Goal: Task Accomplishment & Management: Complete application form

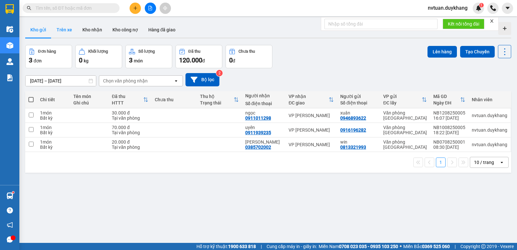
click at [71, 33] on button "Trên xe" at bounding box center [64, 30] width 26 height 16
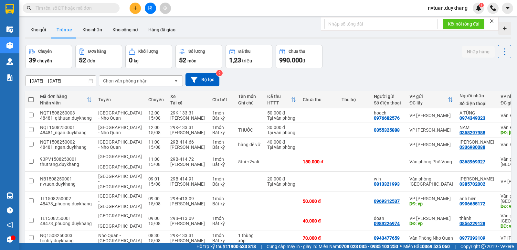
click at [132, 80] on div "Chọn văn phòng nhận" at bounding box center [125, 81] width 45 height 6
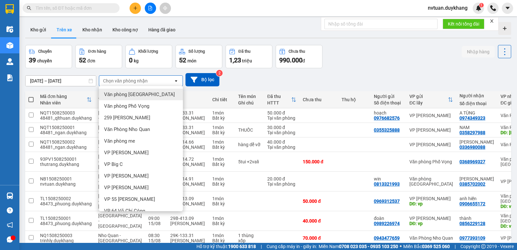
click at [137, 95] on span "Văn phòng [GEOGRAPHIC_DATA]" at bounding box center [139, 94] width 71 height 6
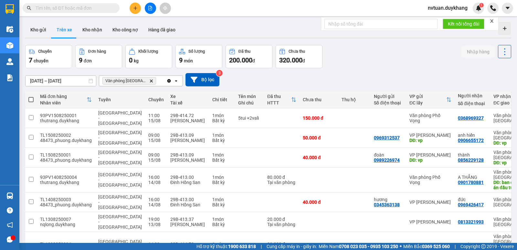
click at [135, 5] on button at bounding box center [135, 8] width 11 height 11
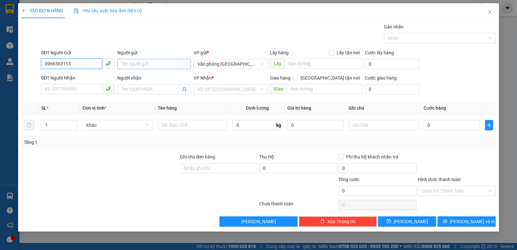
type input "0966563113"
click at [149, 63] on input "Người gửi" at bounding box center [154, 64] width 74 height 10
type input "trần văn đắc"
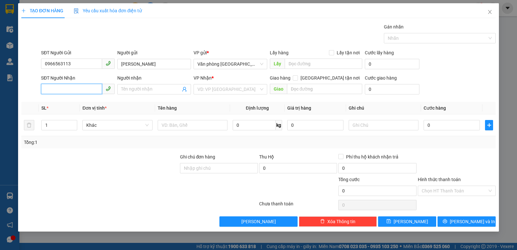
click at [70, 87] on input "SĐT Người Nhận" at bounding box center [71, 89] width 61 height 10
click at [132, 91] on input "Người nhận" at bounding box center [151, 89] width 60 height 7
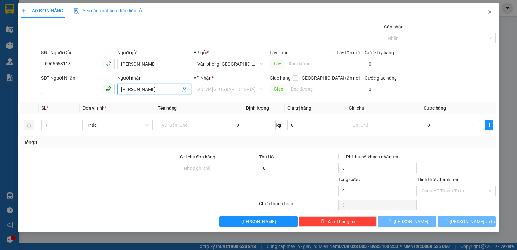
type input "trương đức khởi"
click at [82, 92] on input "SĐT Người Nhận" at bounding box center [71, 89] width 61 height 10
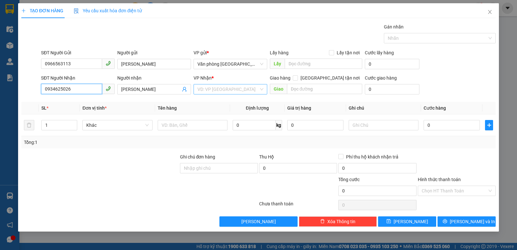
type input "0934625026"
click at [201, 87] on input "search" at bounding box center [228, 89] width 61 height 10
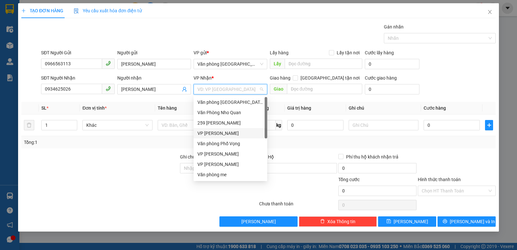
drag, startPoint x: 216, startPoint y: 131, endPoint x: 227, endPoint y: 122, distance: 14.4
click at [216, 132] on div "VP [PERSON_NAME]" at bounding box center [231, 133] width 66 height 7
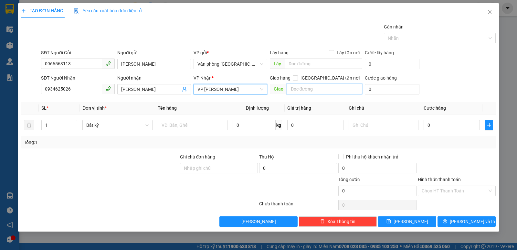
click at [347, 92] on input "text" at bounding box center [325, 89] width 76 height 10
type input "royal city"
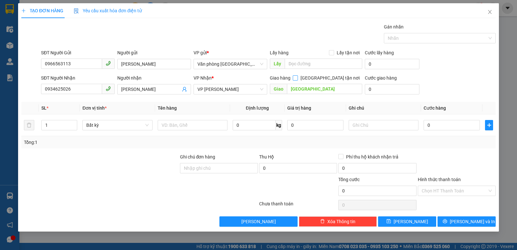
click at [298, 77] on span at bounding box center [295, 77] width 5 height 5
click at [298, 77] on input "Giao tận nơi" at bounding box center [295, 77] width 5 height 5
checkbox input "true"
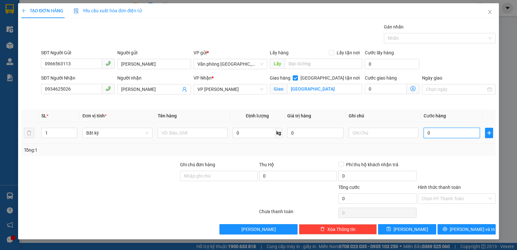
click at [448, 135] on input "0" at bounding box center [452, 133] width 56 height 10
type input "9"
type input "90"
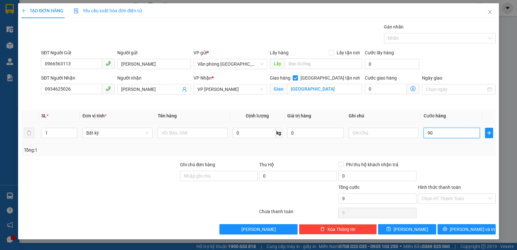
type input "90"
type input "900"
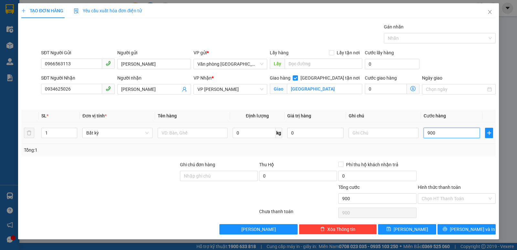
type input "9.000"
type input "90.000"
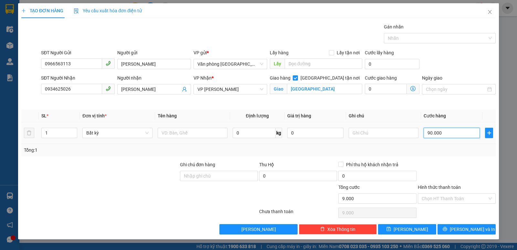
type input "90.000"
click at [442, 200] on input "Hình thức thanh toán" at bounding box center [455, 199] width 66 height 10
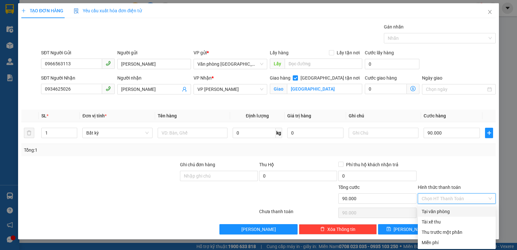
click at [440, 212] on div "Tại văn phòng" at bounding box center [457, 211] width 70 height 7
type input "0"
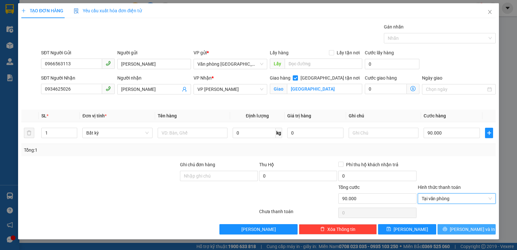
click at [448, 227] on icon "printer" at bounding box center [445, 229] width 5 height 5
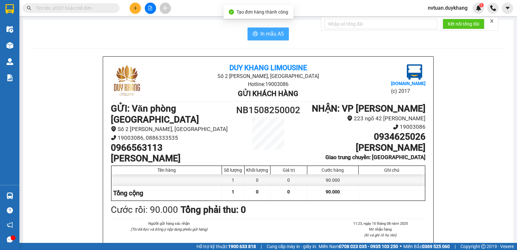
click at [271, 38] on span "In mẫu A5" at bounding box center [272, 34] width 23 height 8
click at [255, 36] on icon "printer" at bounding box center [255, 33] width 5 height 5
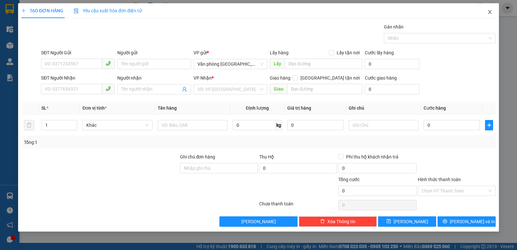
click at [493, 14] on icon "close" at bounding box center [490, 11] width 5 height 5
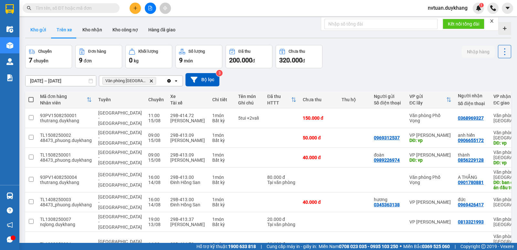
click at [35, 29] on button "Kho gửi" at bounding box center [38, 30] width 26 height 16
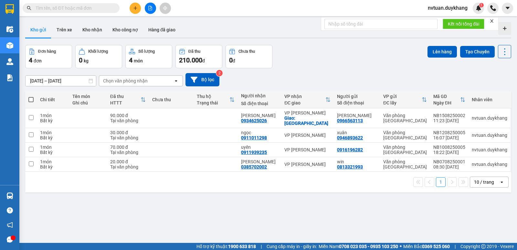
click at [128, 79] on div "Chọn văn phòng nhận" at bounding box center [125, 81] width 45 height 6
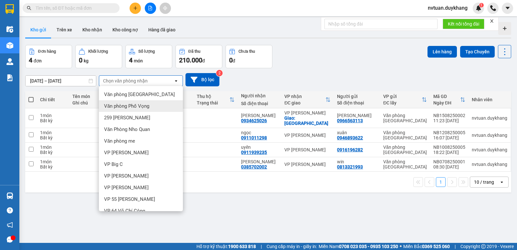
drag, startPoint x: 349, startPoint y: 60, endPoint x: 227, endPoint y: 97, distance: 127.6
click at [347, 60] on div "Đơn hàng 4 đơn Khối lượng 0 kg Số lượng 4 món Đã thu 210.000 đ Chưa thu 0 đ Lên…" at bounding box center [268, 56] width 486 height 23
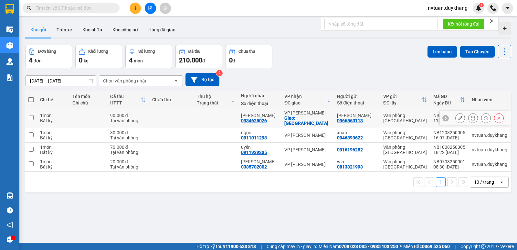
click at [33, 115] on input "checkbox" at bounding box center [31, 117] width 5 height 5
checkbox input "true"
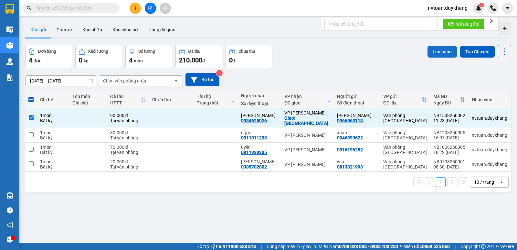
click at [445, 52] on button "Lên hàng" at bounding box center [442, 52] width 29 height 12
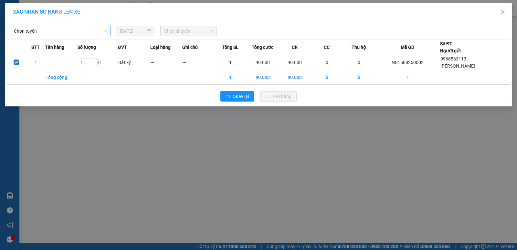
click at [73, 33] on span "Chọn tuyến" at bounding box center [60, 31] width 93 height 10
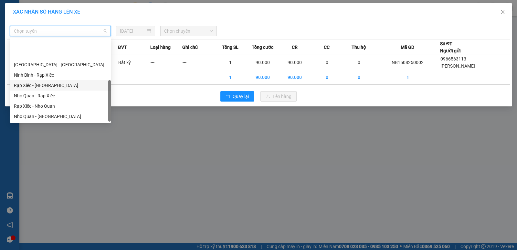
scroll to position [31, 0]
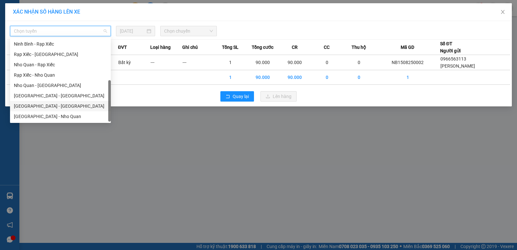
click at [36, 105] on div "[GEOGRAPHIC_DATA] - [GEOGRAPHIC_DATA]" at bounding box center [60, 106] width 93 height 7
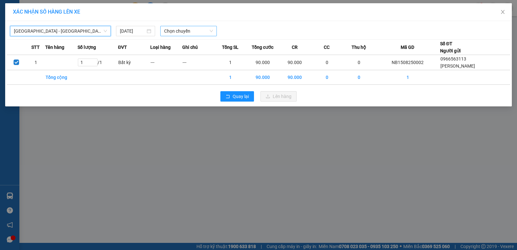
click at [181, 31] on span "Chọn chuyến" at bounding box center [188, 31] width 49 height 10
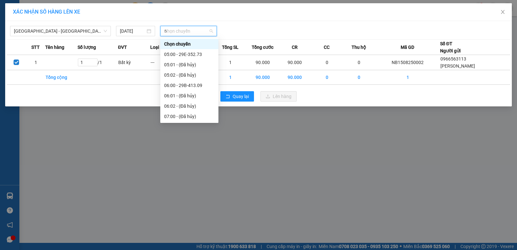
type input "63"
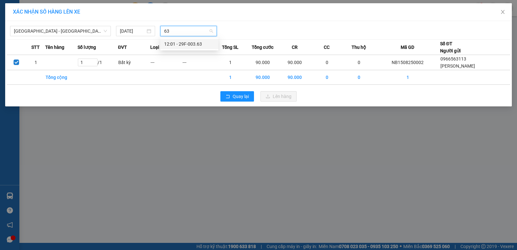
click at [184, 43] on div "12:01 - 29F-003.63" at bounding box center [189, 43] width 50 height 7
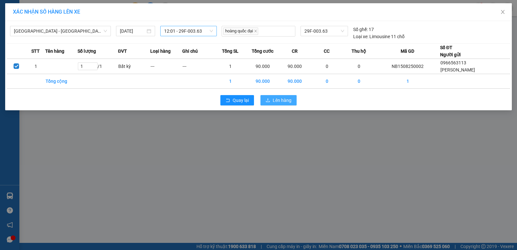
click at [285, 101] on span "Lên hàng" at bounding box center [282, 100] width 19 height 7
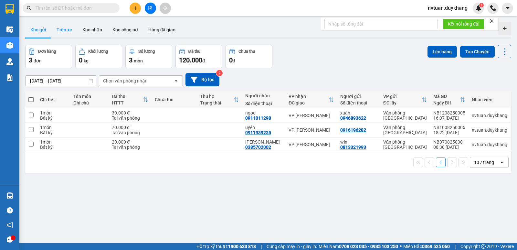
click at [62, 27] on button "Trên xe" at bounding box center [64, 30] width 26 height 16
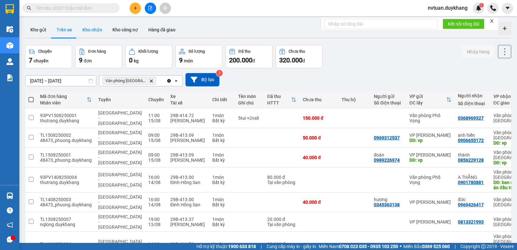
click at [93, 31] on button "Kho nhận" at bounding box center [92, 30] width 30 height 16
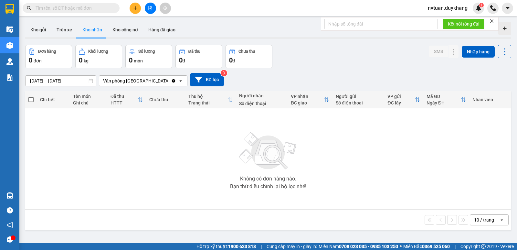
click at [171, 81] on icon "Clear value" at bounding box center [173, 80] width 5 height 5
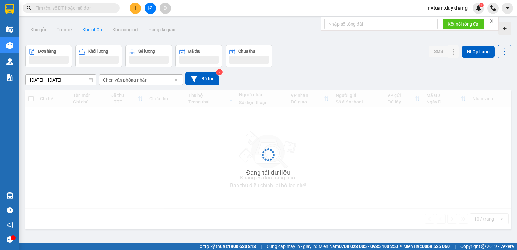
click at [146, 83] on div "Chọn văn phòng nhận" at bounding box center [125, 80] width 45 height 6
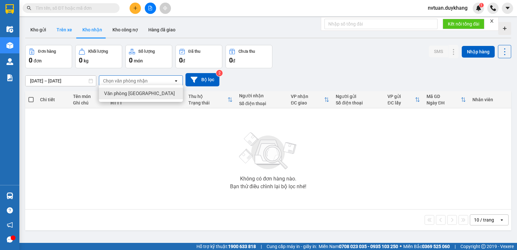
click at [57, 31] on button "Trên xe" at bounding box center [64, 30] width 26 height 16
type input "[DATE] – [DATE]"
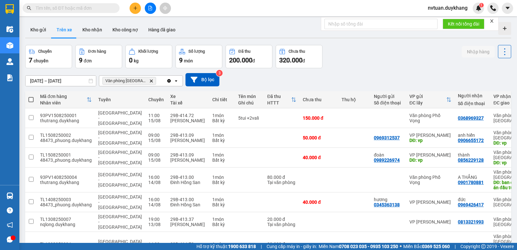
click at [149, 80] on icon "Delete" at bounding box center [151, 81] width 4 height 4
click at [145, 81] on div "Chọn văn phòng nhận" at bounding box center [125, 81] width 45 height 6
